Goal: Task Accomplishment & Management: Use online tool/utility

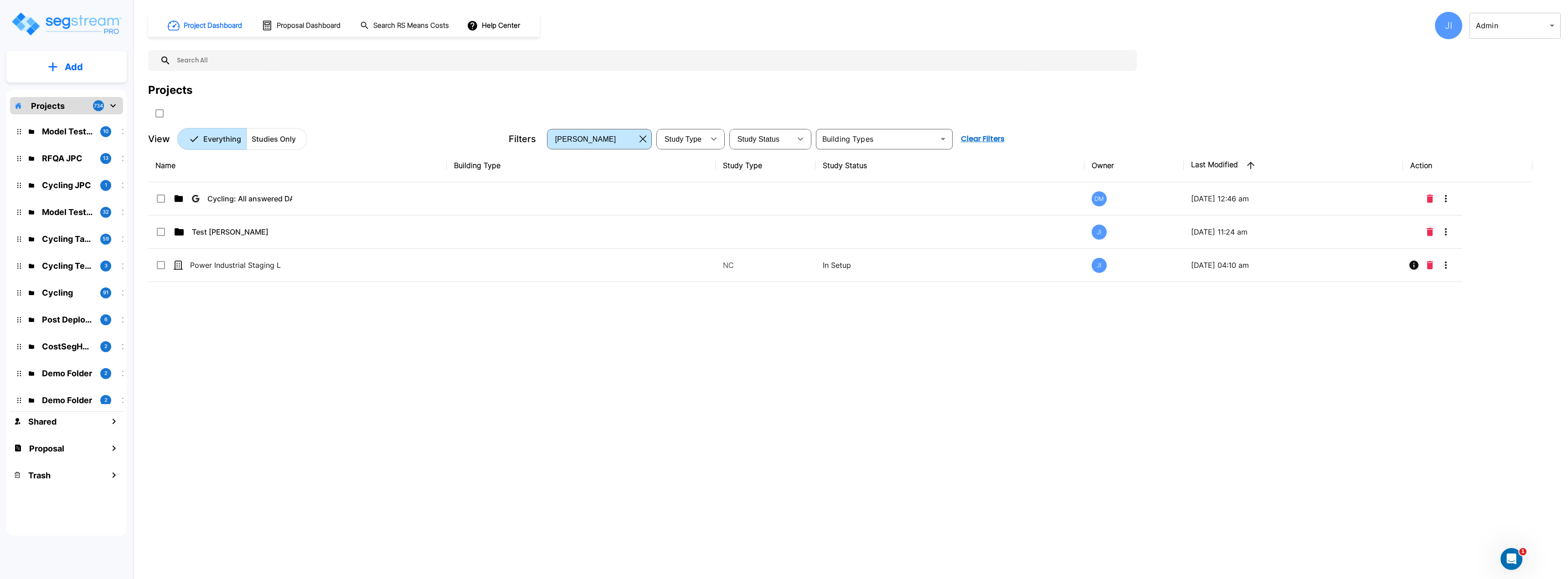
click at [108, 28] on img "mailbox folders" at bounding box center [66, 24] width 112 height 26
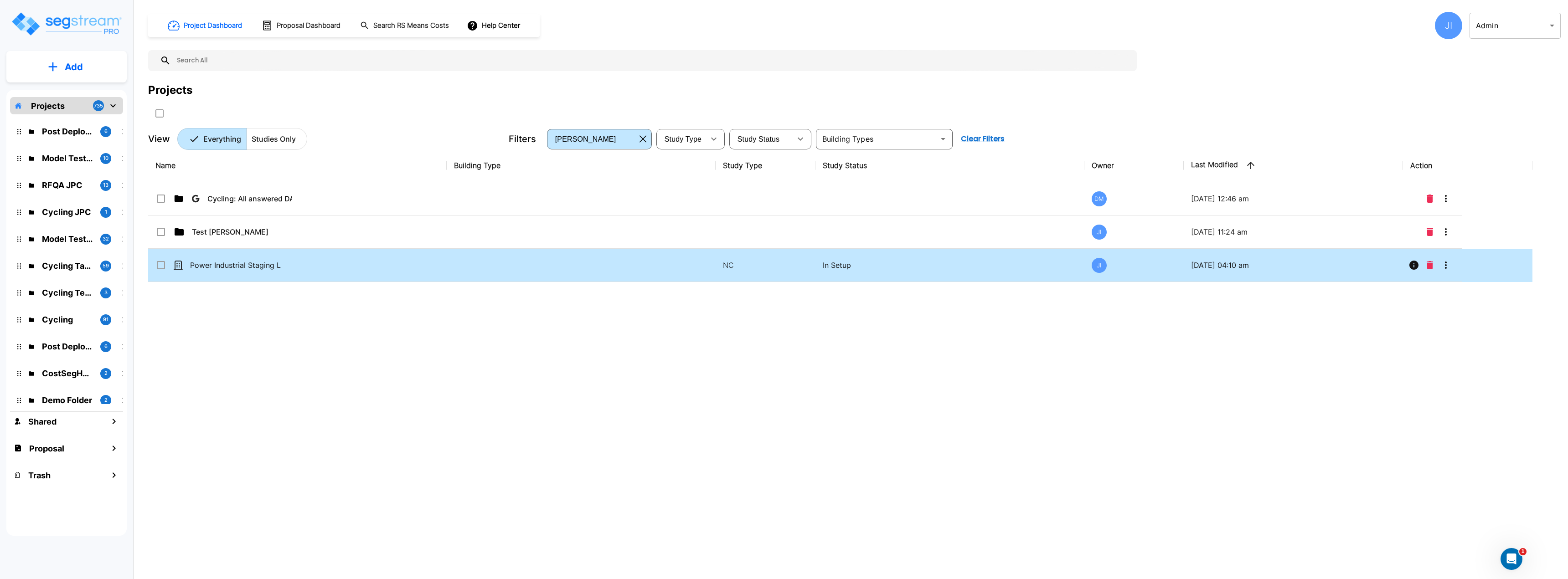
click at [337, 254] on td "Power Industrial Staging Lot_template_jay" at bounding box center [297, 265] width 299 height 33
checkbox input "true"
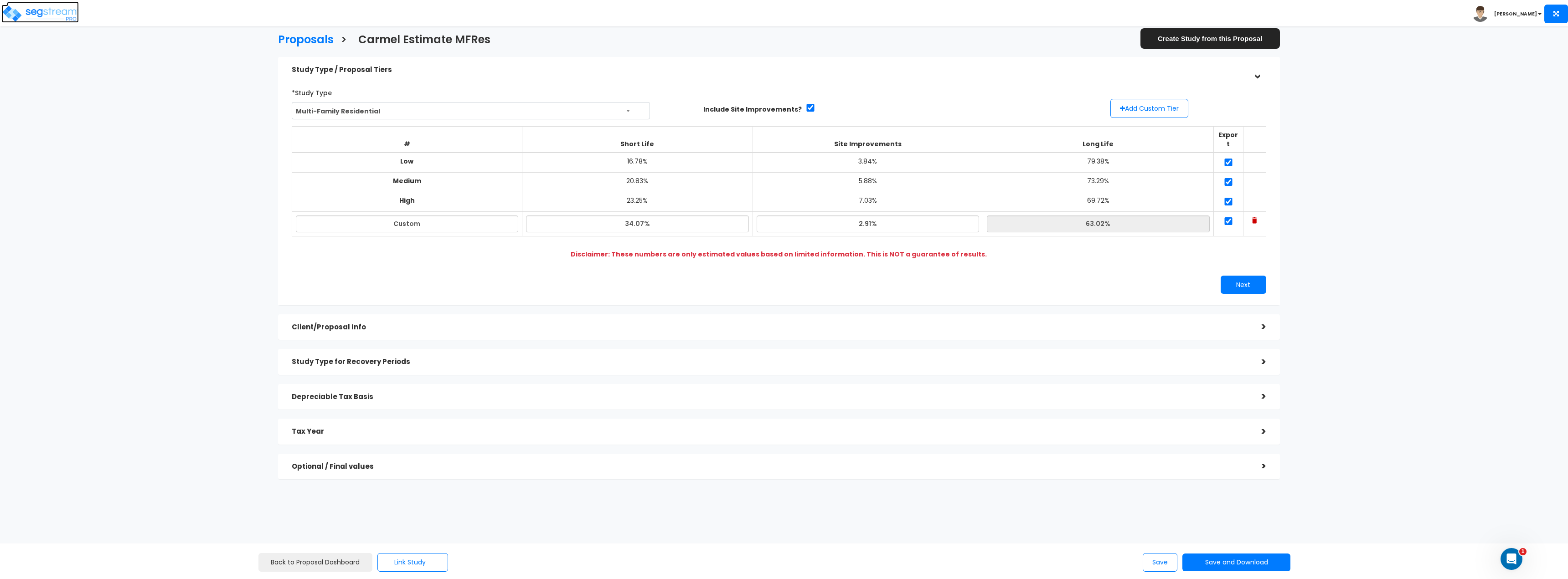
click at [35, 13] on img at bounding box center [40, 13] width 77 height 19
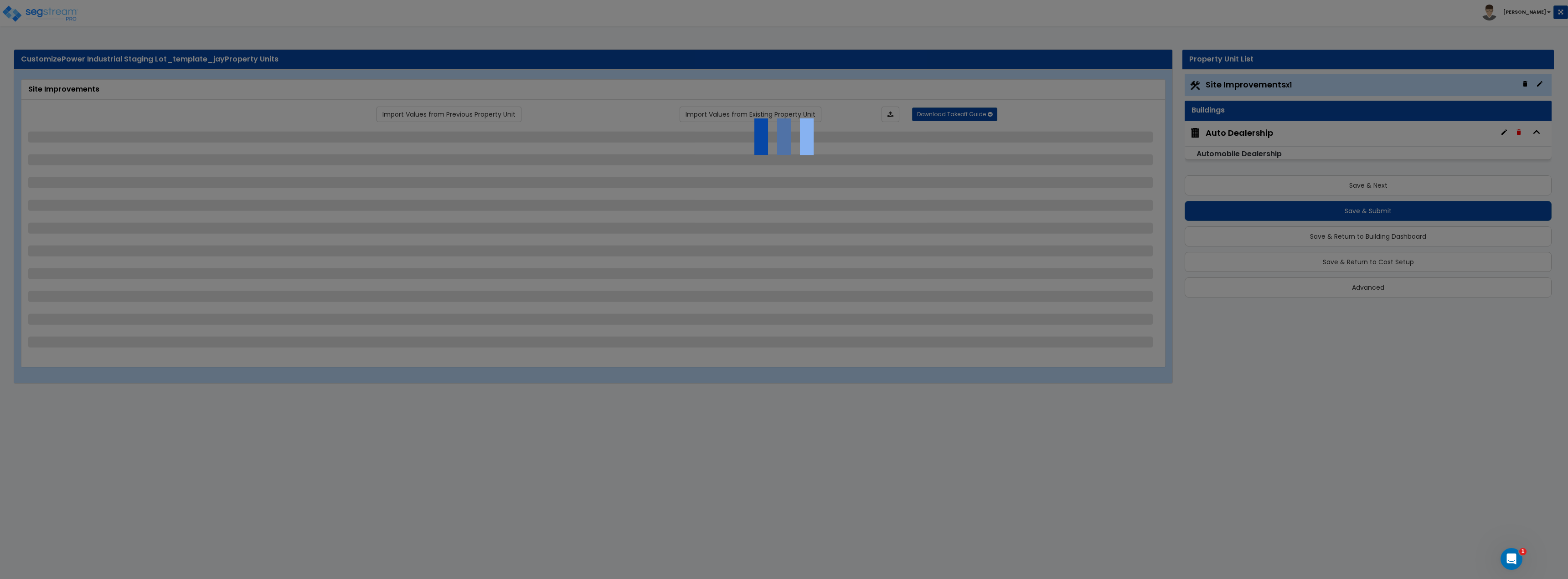
select select "2"
select select "1"
select select "2"
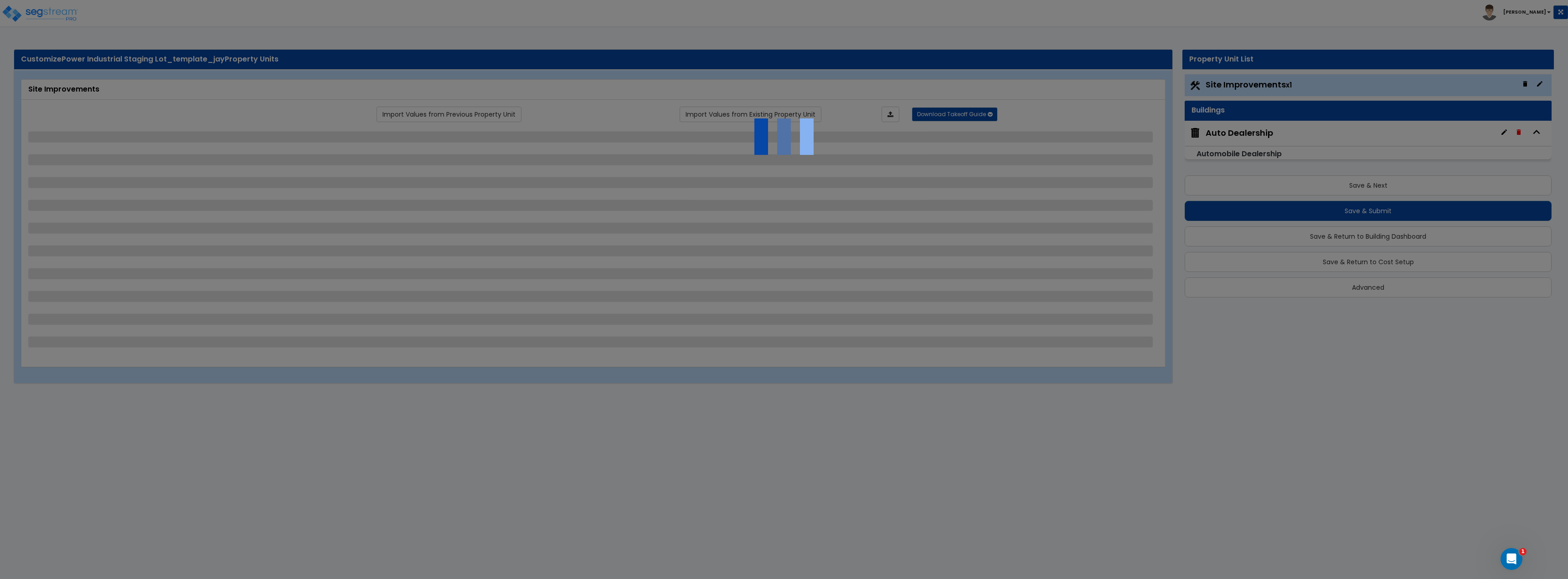
select select "4"
select select "2"
select select "1"
select select "2"
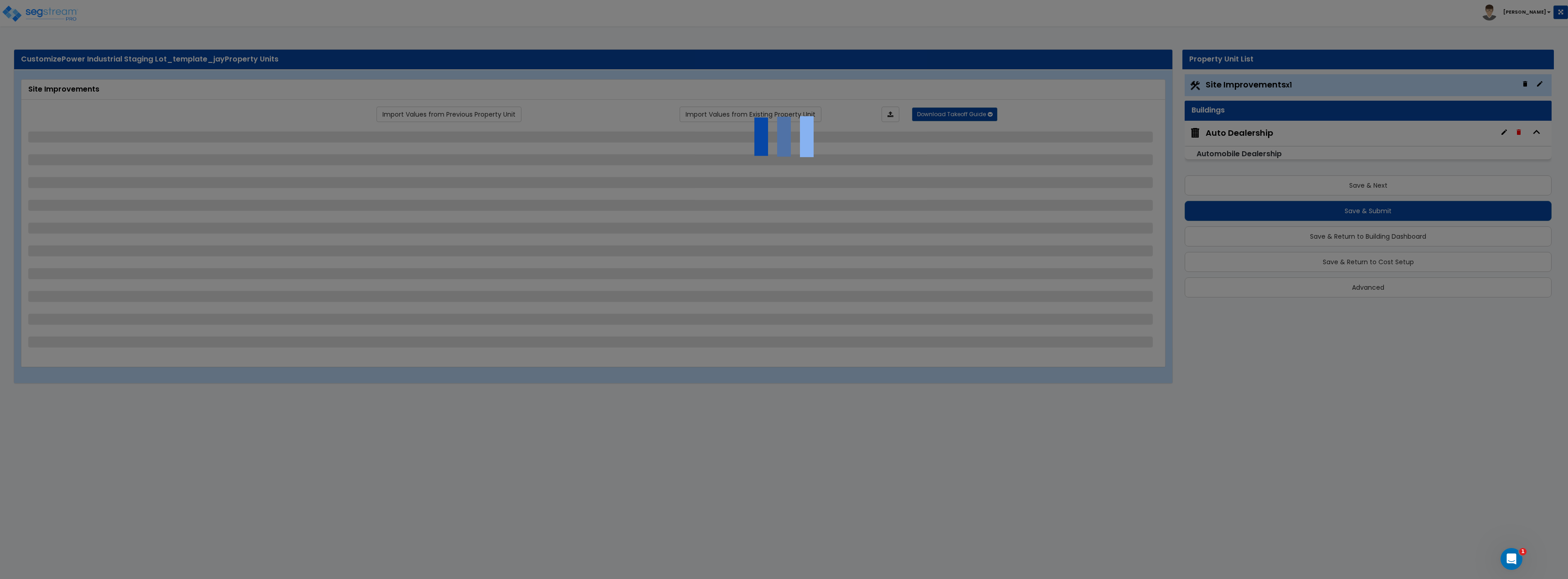
select select "2"
select select "3"
select select "2"
select select "1"
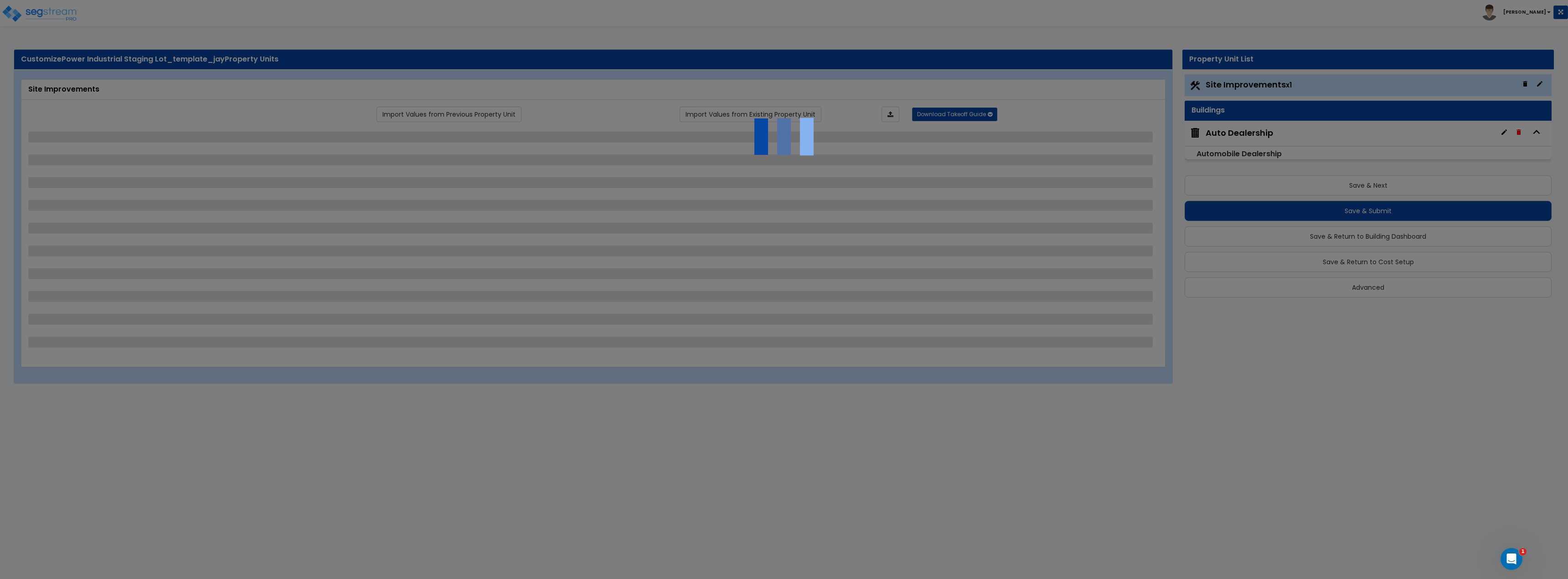
select select "4"
select select "1"
select select "10"
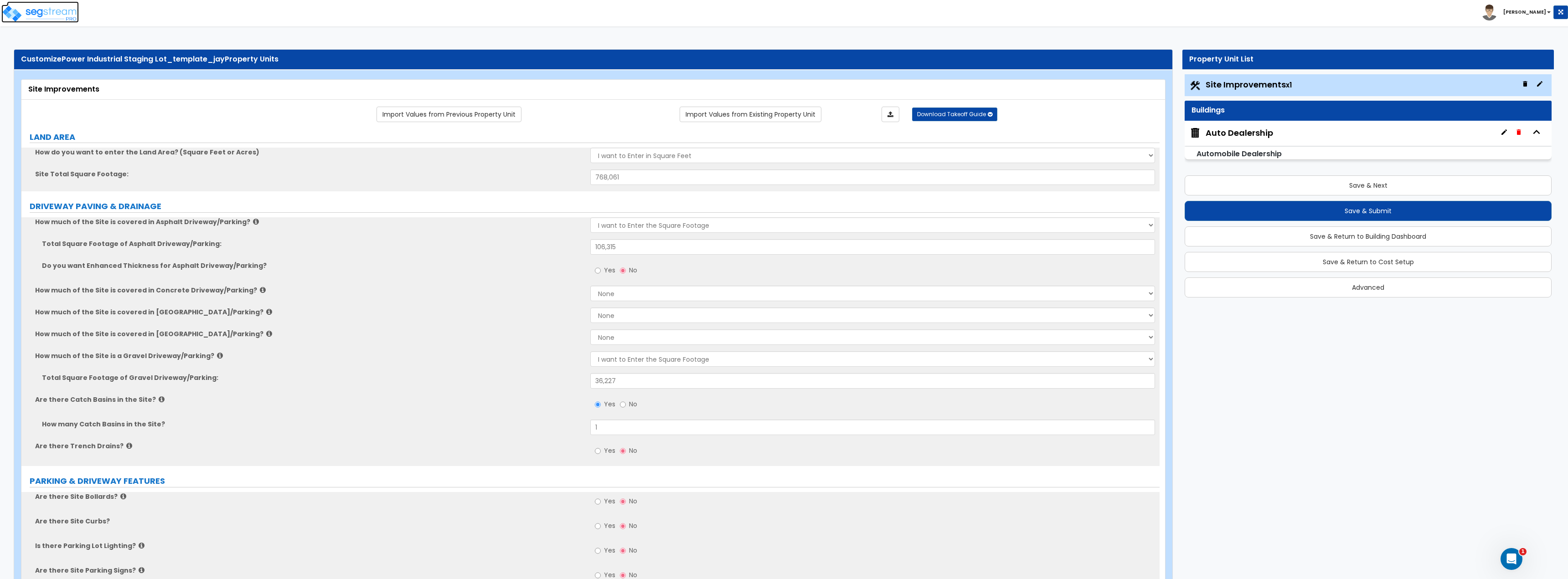
click at [45, 13] on img at bounding box center [40, 13] width 77 height 19
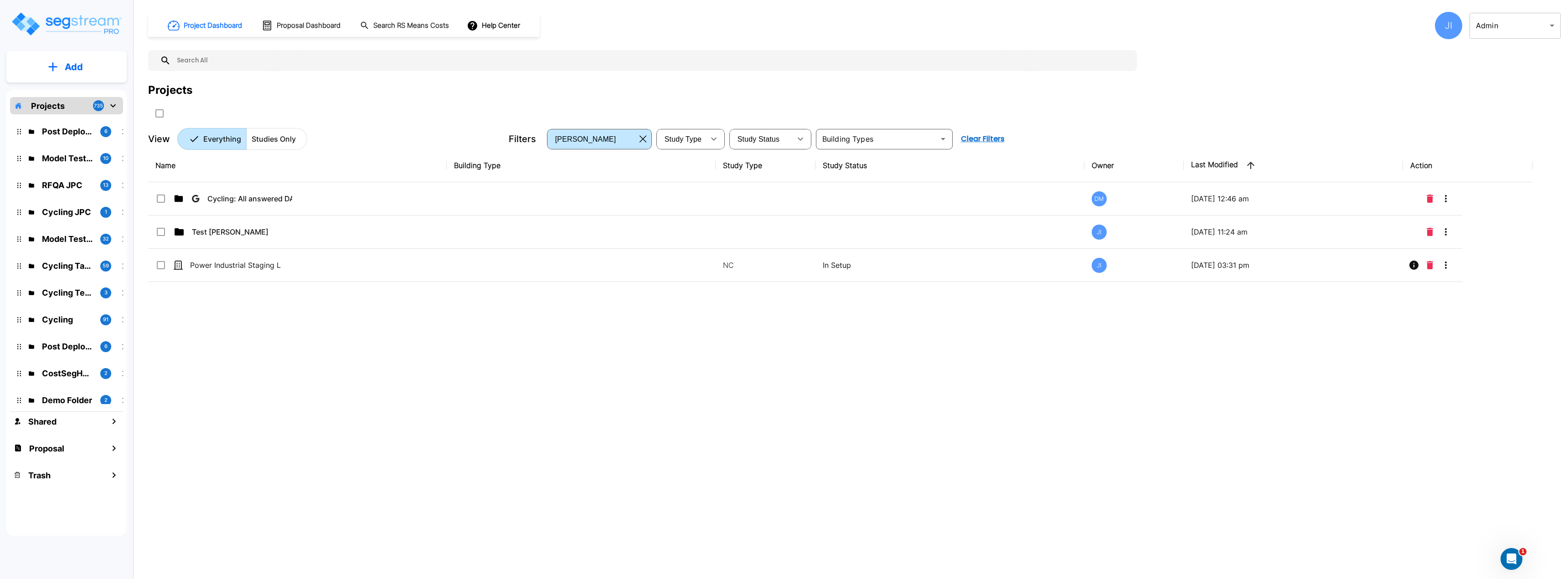
click at [230, 234] on p "Test Jay" at bounding box center [237, 231] width 91 height 11
click at [230, 235] on p "Test Jay" at bounding box center [237, 231] width 91 height 11
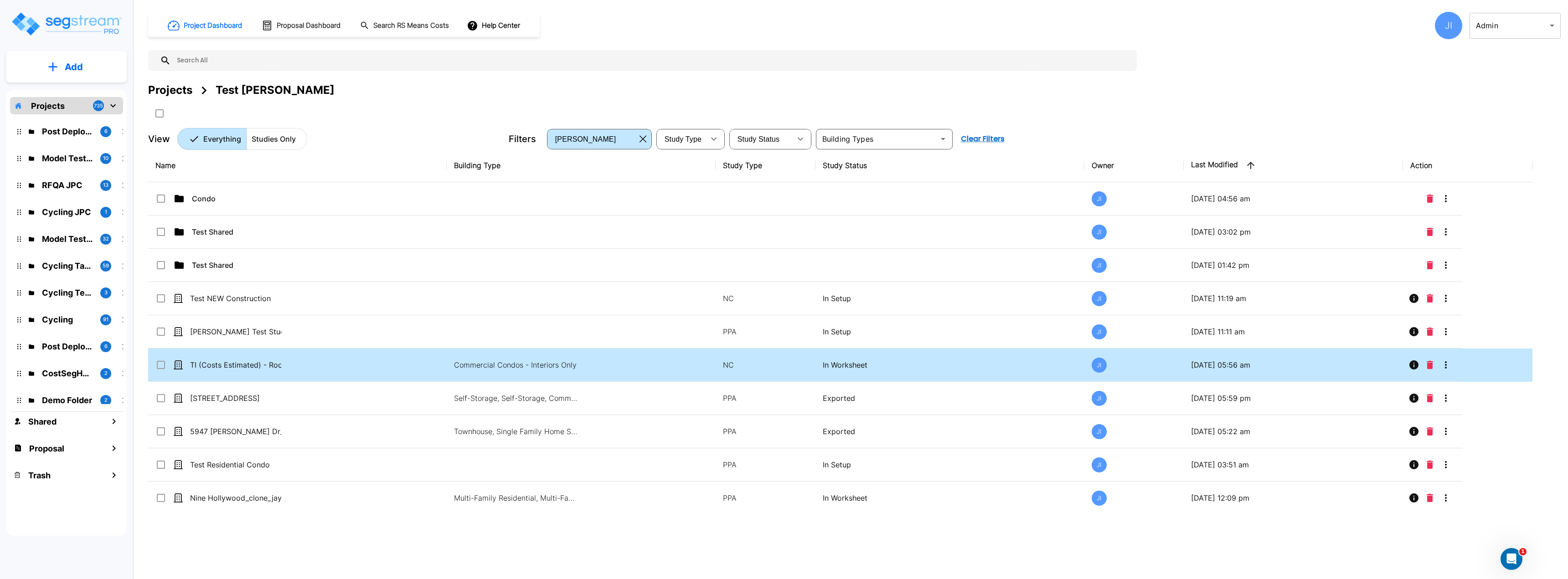
click at [360, 366] on td "TI (Costs Estimated) - Rooftop Realty LLC - [STREET_ADDRESS]" at bounding box center [297, 365] width 299 height 33
drag, startPoint x: 360, startPoint y: 366, endPoint x: 349, endPoint y: 358, distance: 13.6
click at [360, 365] on td "TI (Costs Estimated) - Rooftop Realty LLC - [STREET_ADDRESS]" at bounding box center [297, 365] width 299 height 33
checkbox input "true"
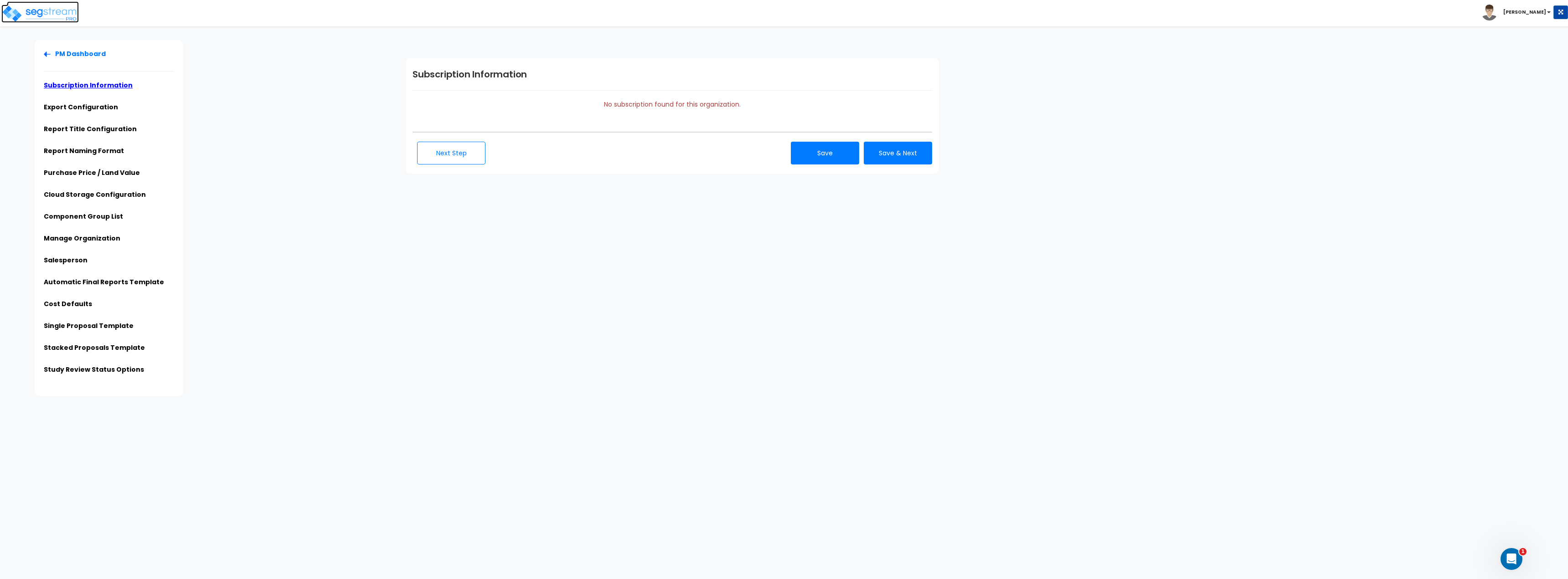
click at [53, 13] on img at bounding box center [40, 13] width 77 height 19
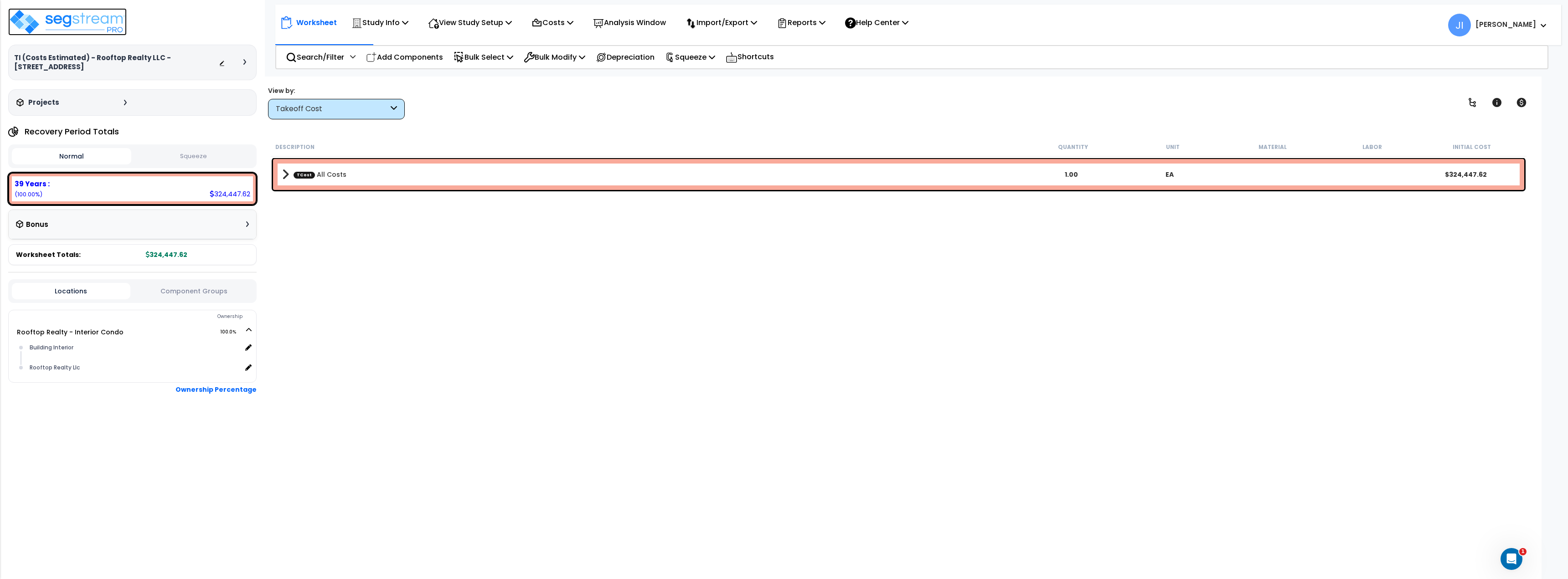
click at [67, 22] on img at bounding box center [67, 21] width 119 height 27
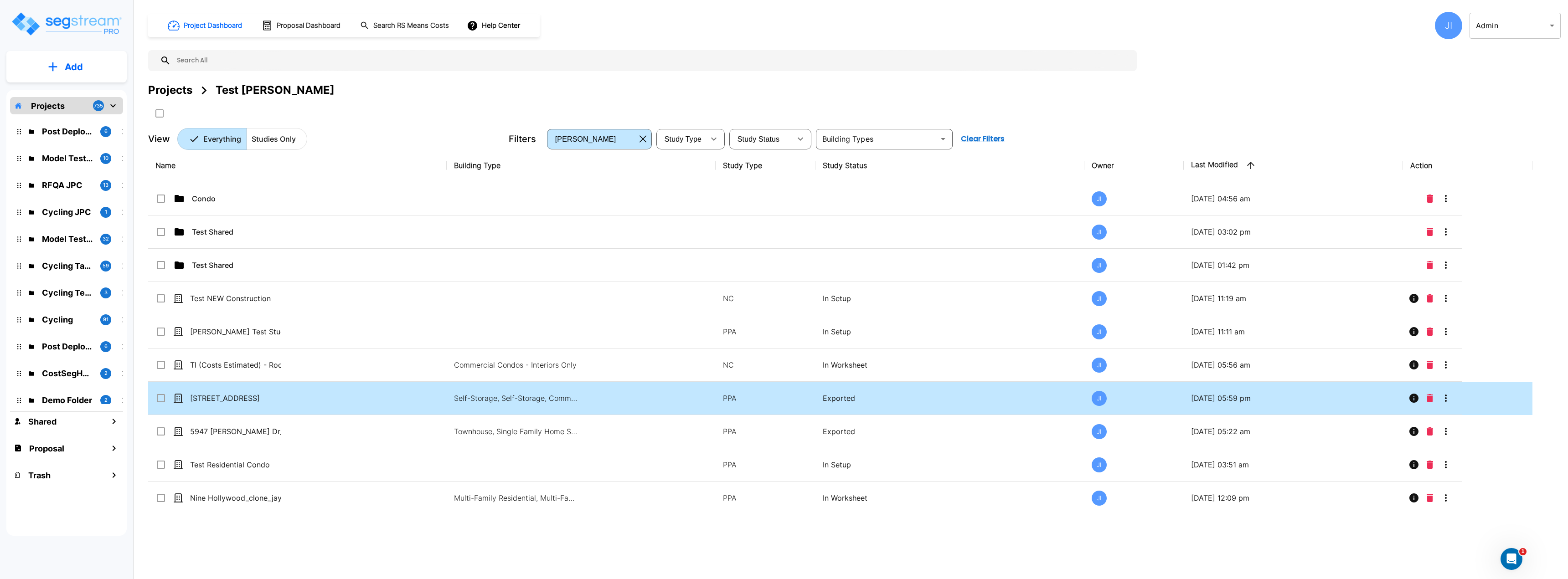
click at [306, 395] on td "[STREET_ADDRESS]" at bounding box center [297, 398] width 299 height 33
checkbox input "true"
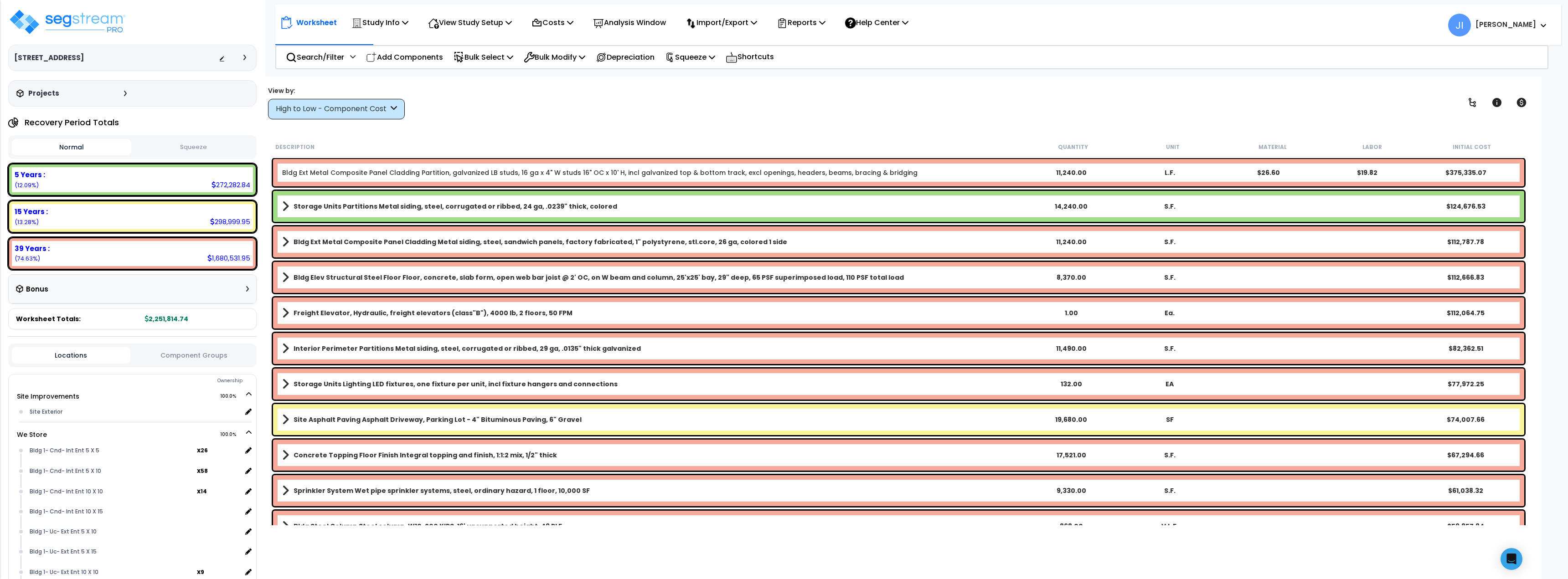
click at [246, 60] on icon at bounding box center [245, 57] width 3 height 5
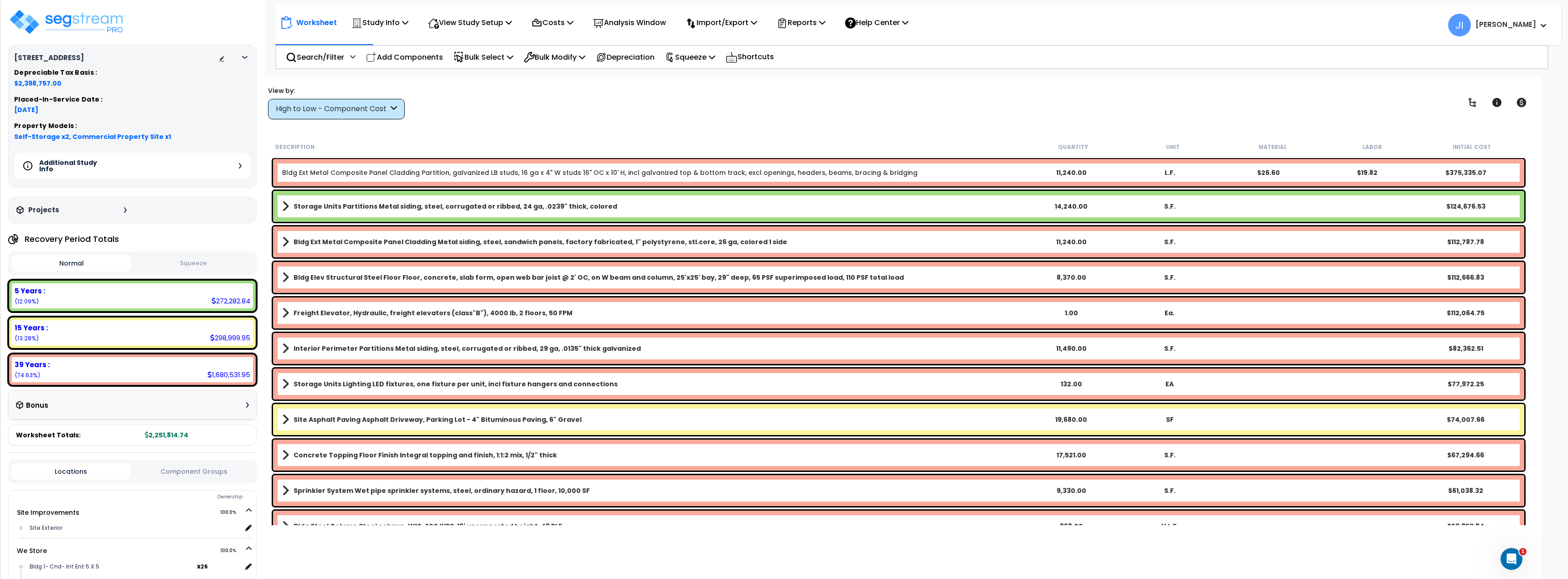
click at [218, 170] on div "Additional Study Info" at bounding box center [132, 166] width 237 height 27
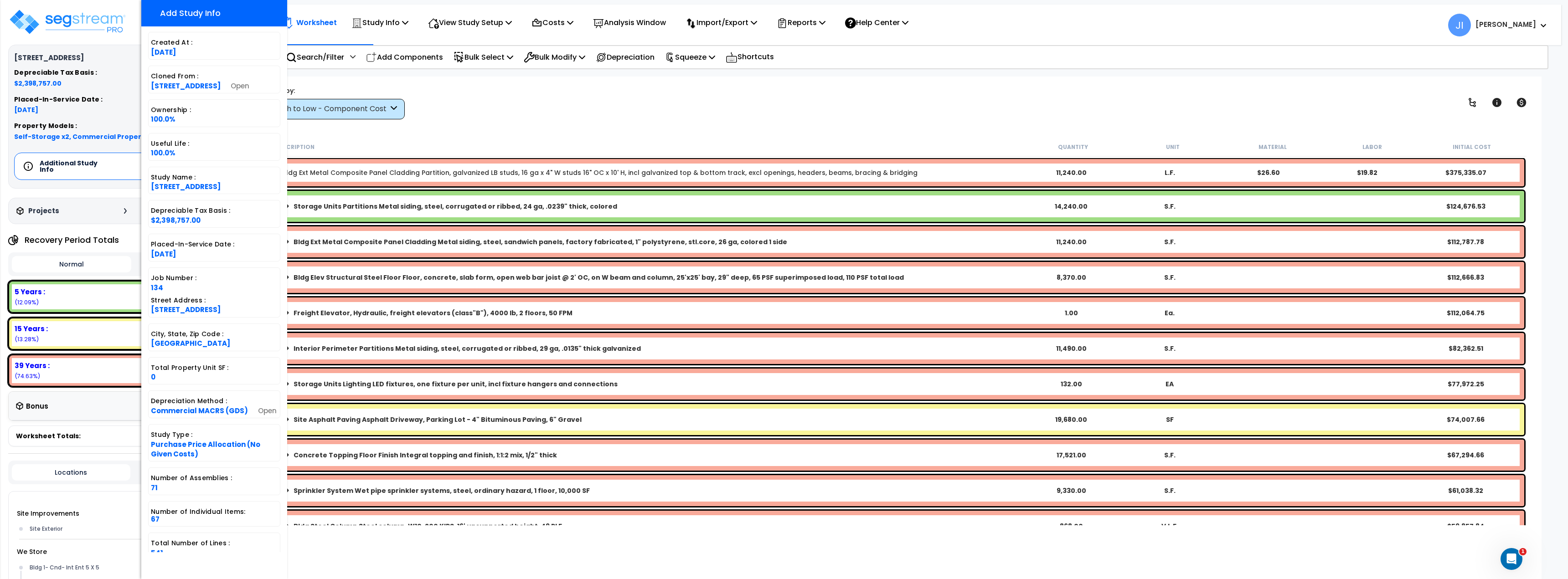
scroll to position [94, 0]
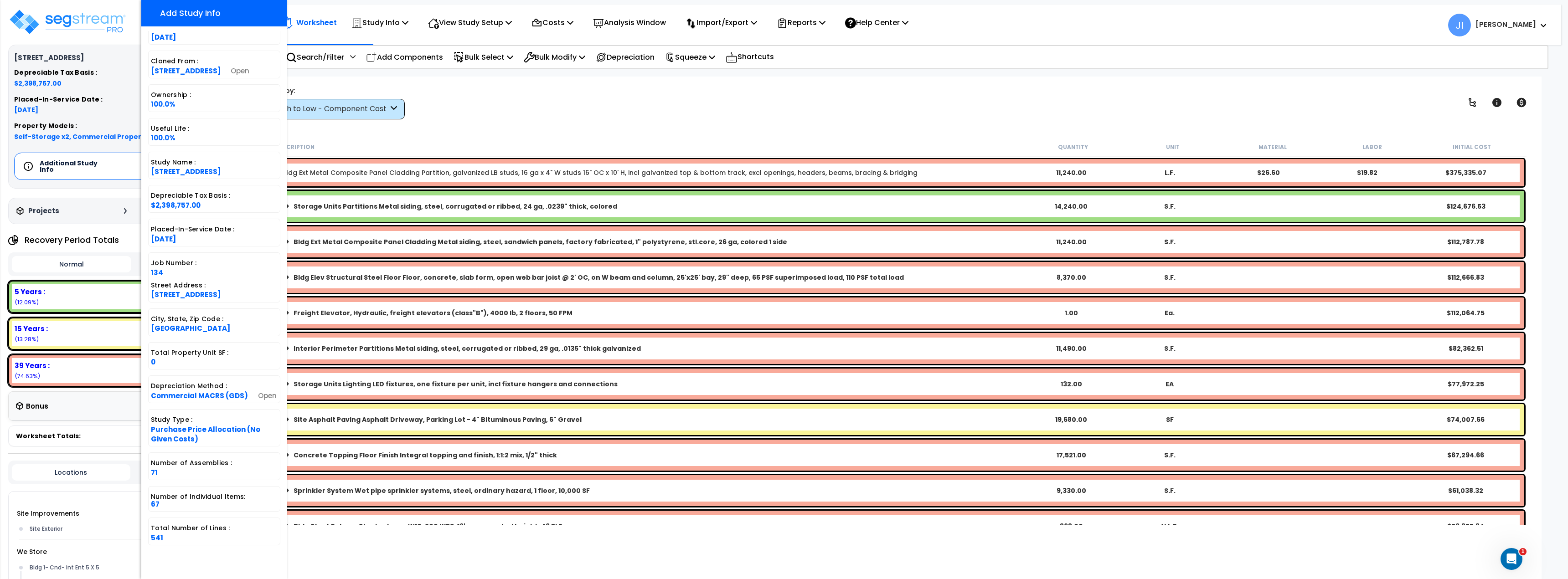
drag, startPoint x: 630, startPoint y: 98, endPoint x: 616, endPoint y: 112, distance: 19.8
click at [630, 99] on div "View by: High to Low - Component Cost High to Low - Component Cost" at bounding box center [898, 102] width 1268 height 33
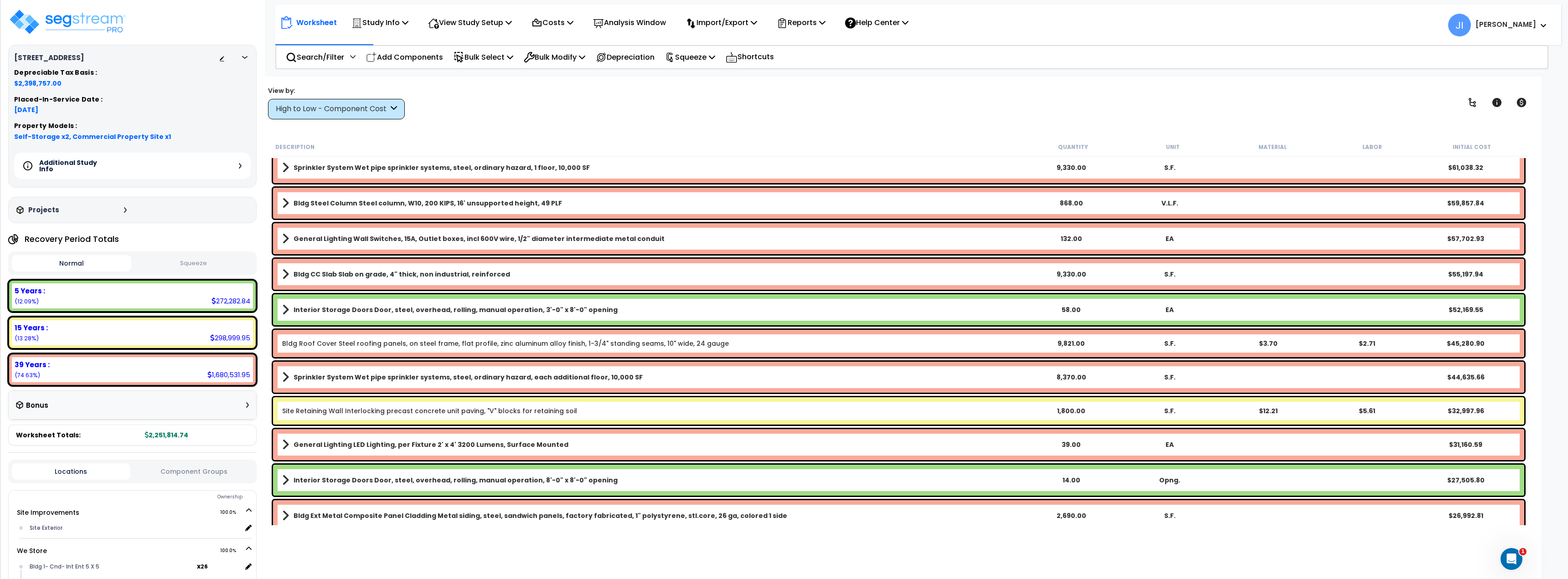
scroll to position [319, 0]
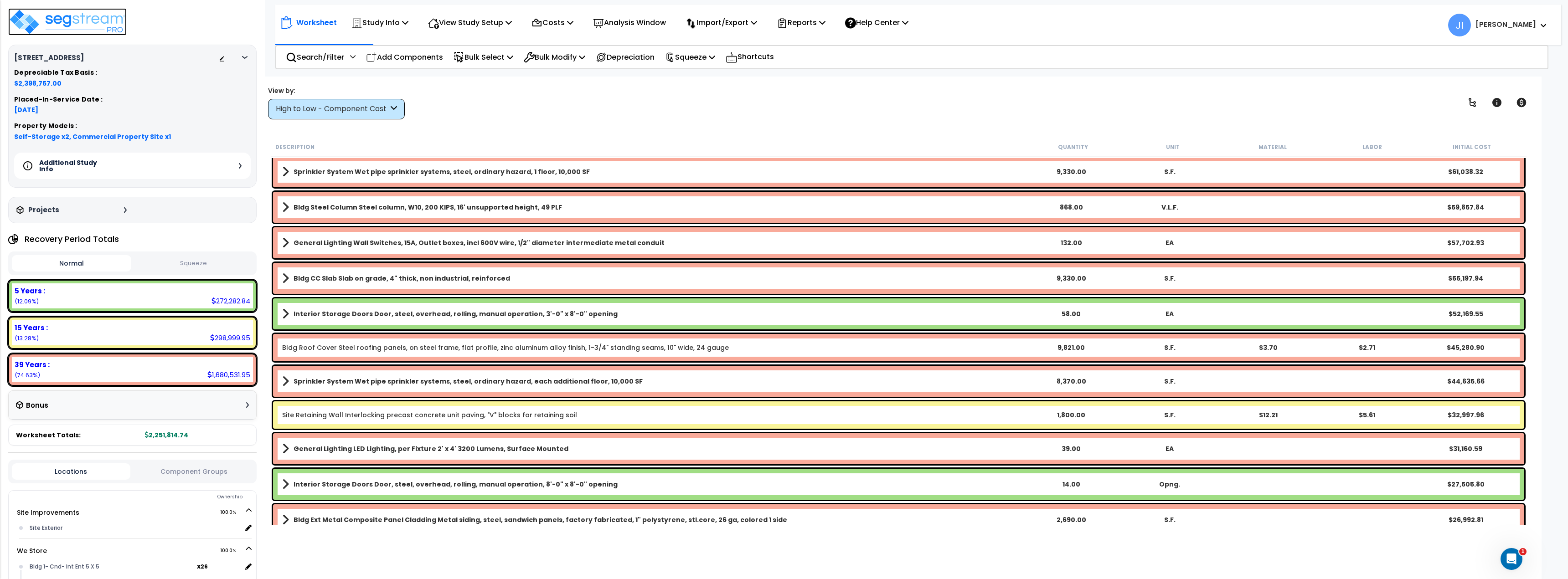
drag, startPoint x: 98, startPoint y: 29, endPoint x: 90, endPoint y: 27, distance: 8.2
click at [98, 28] on img at bounding box center [67, 21] width 119 height 27
